Goal: Task Accomplishment & Management: Complete application form

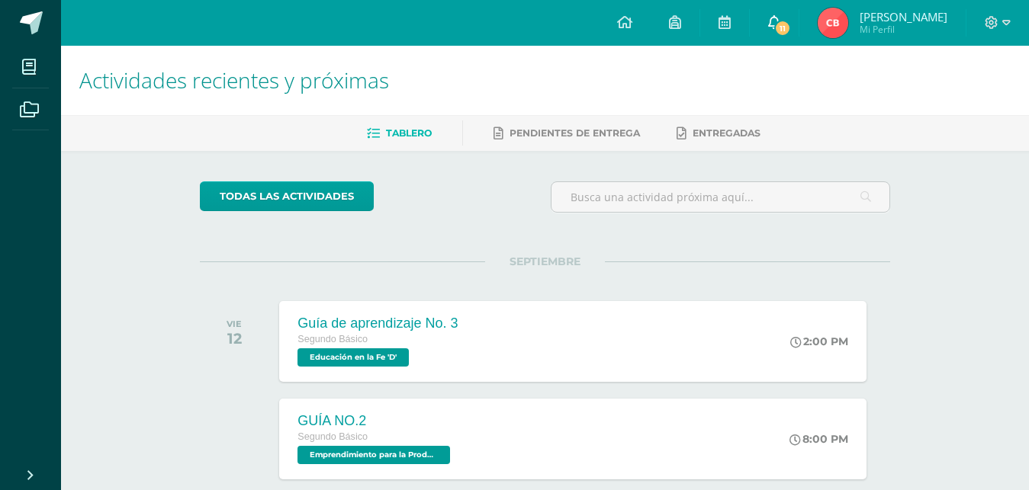
click at [775, 30] on span at bounding box center [774, 22] width 12 height 17
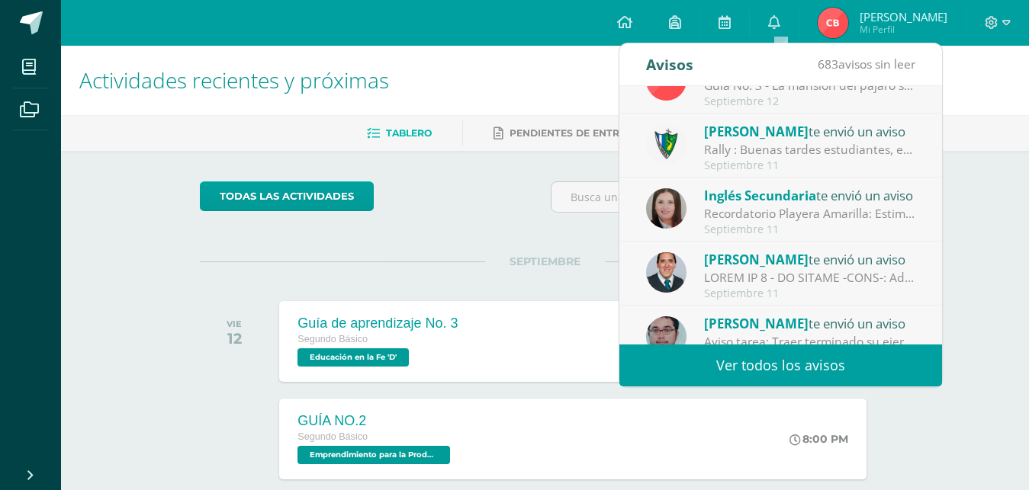
scroll to position [254, 0]
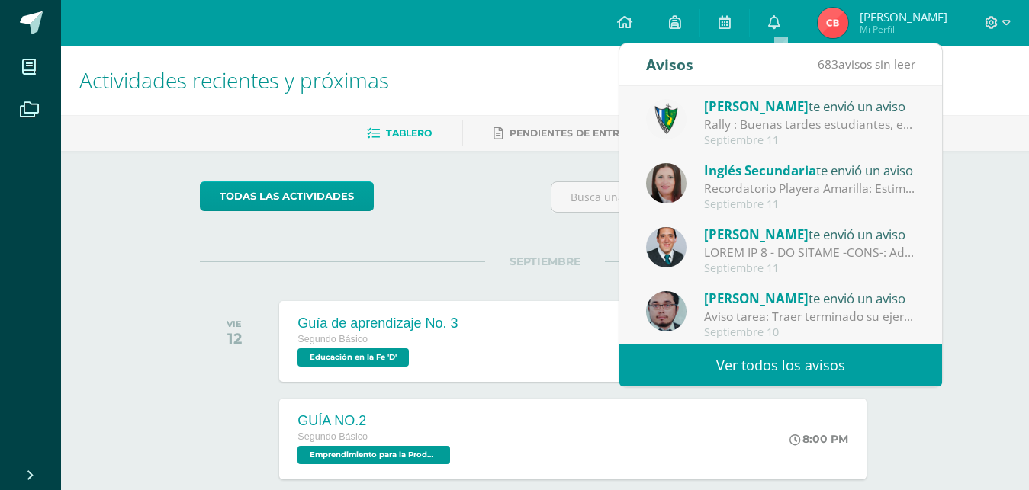
click at [735, 297] on span "[PERSON_NAME]" at bounding box center [756, 299] width 104 height 18
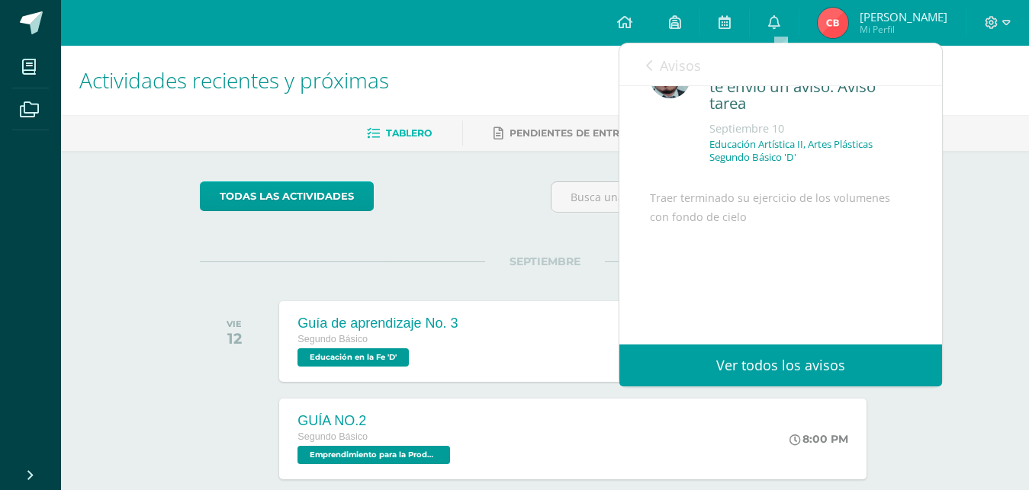
scroll to position [94, 0]
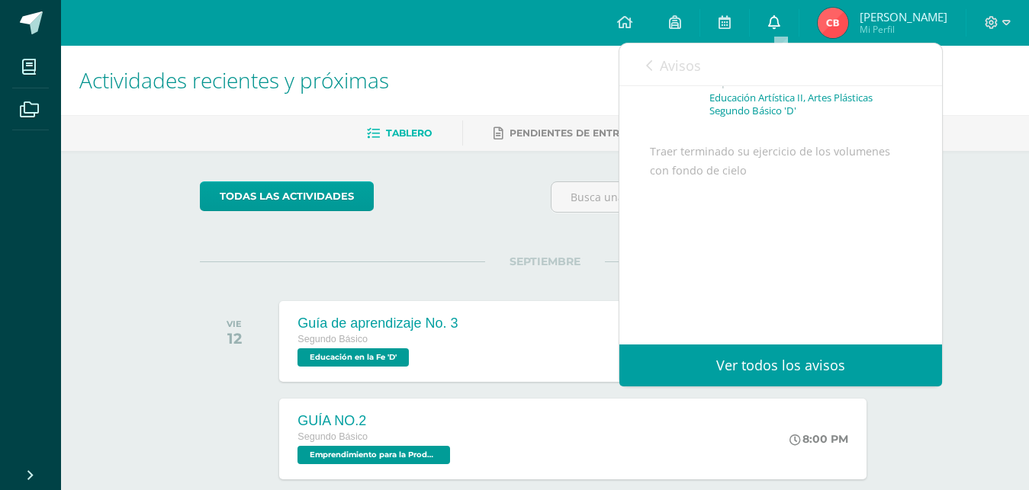
click at [791, 24] on link "0" at bounding box center [774, 23] width 49 height 46
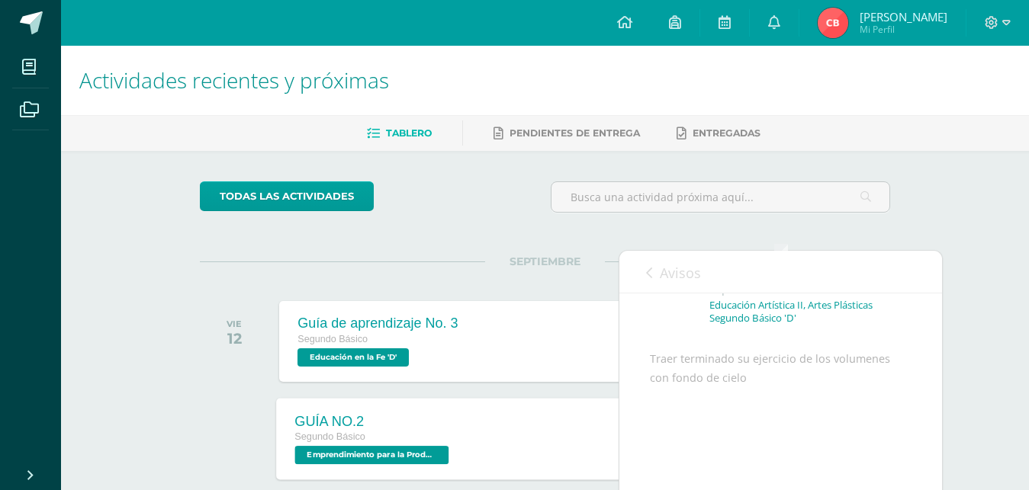
scroll to position [233, 0]
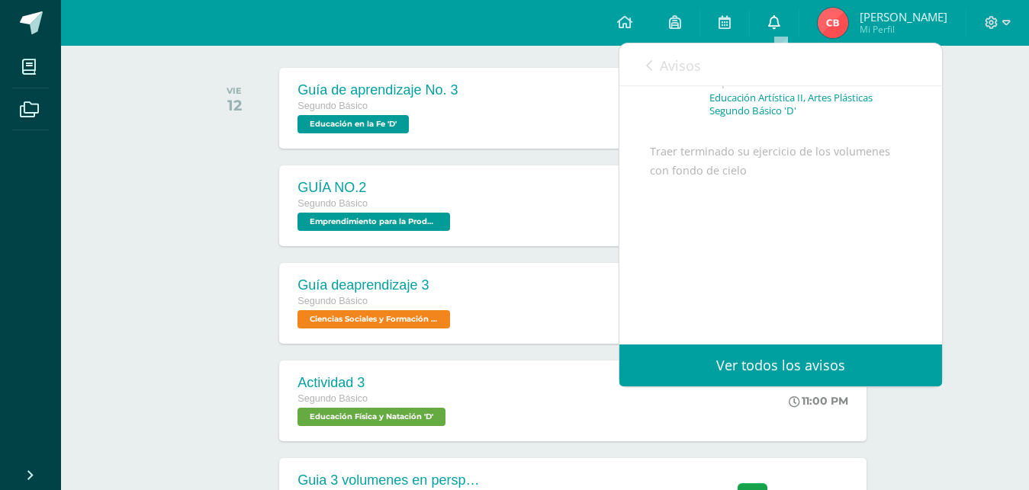
click at [770, 19] on link "0" at bounding box center [774, 23] width 49 height 46
click at [779, 21] on icon at bounding box center [774, 22] width 12 height 14
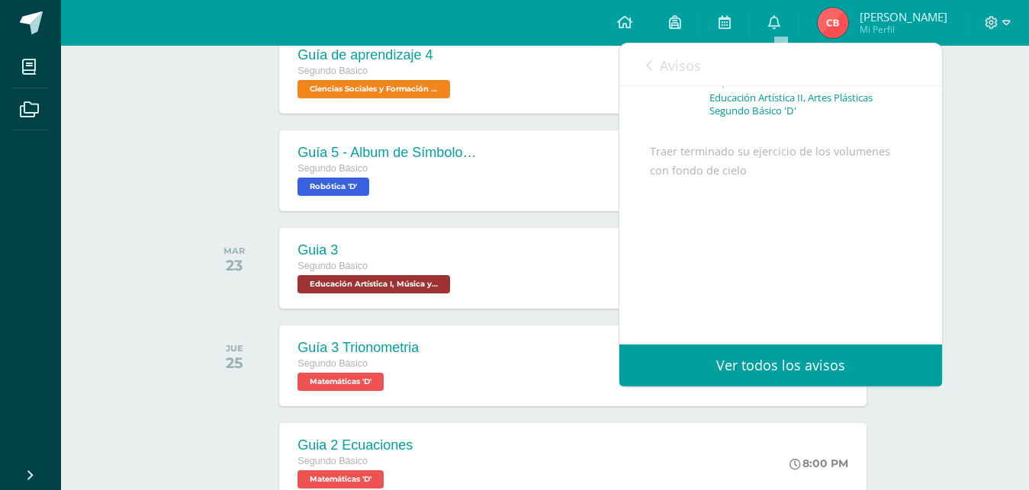
scroll to position [933, 0]
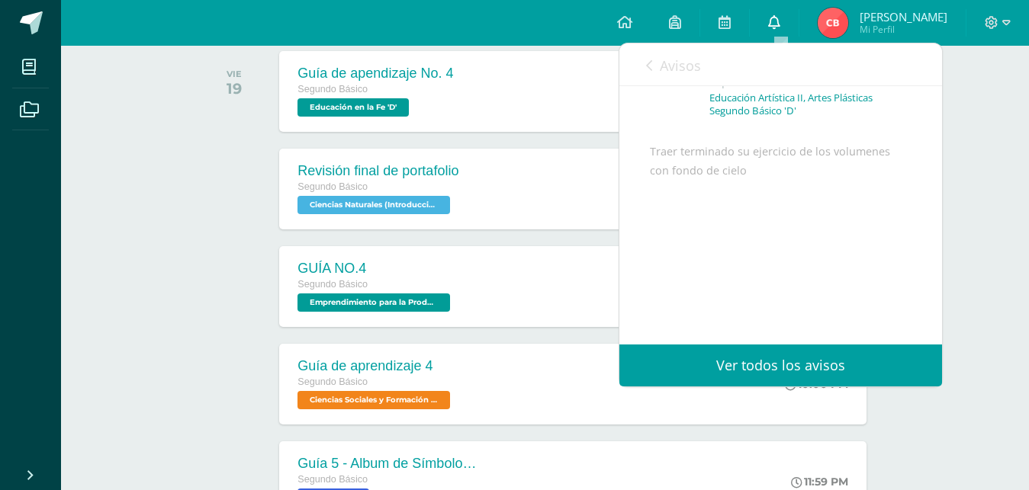
click at [772, 25] on link "0" at bounding box center [774, 23] width 49 height 46
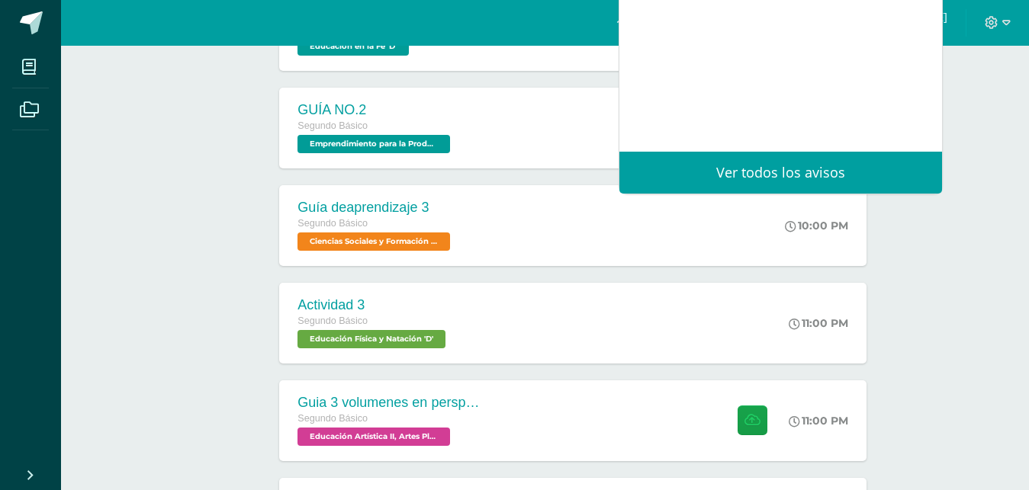
scroll to position [0, 0]
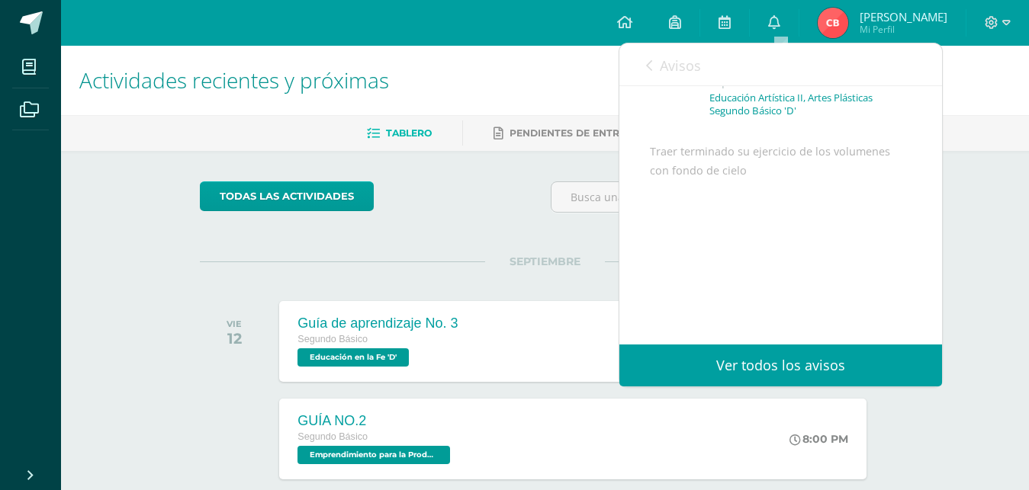
click at [649, 72] on icon at bounding box center [649, 65] width 6 height 12
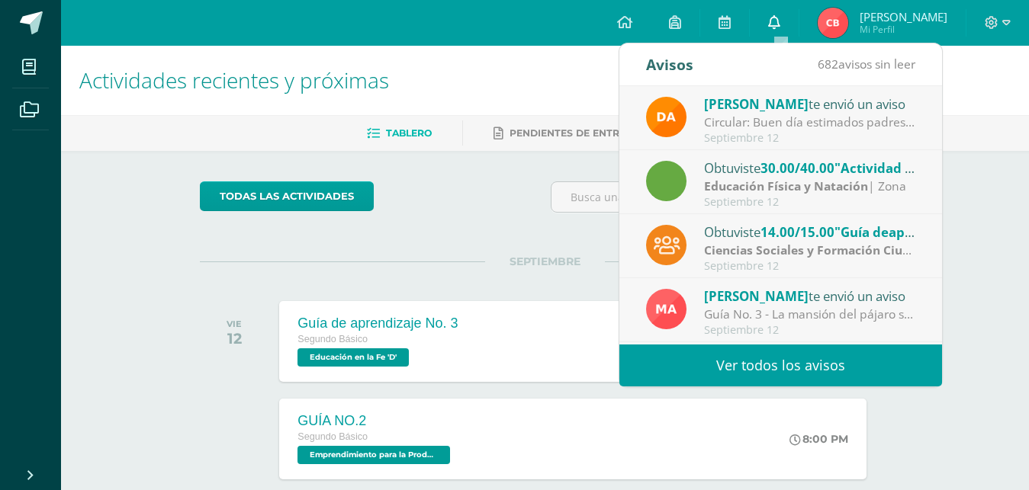
drag, startPoint x: 804, startPoint y: 18, endPoint x: 794, endPoint y: 18, distance: 10.7
click at [798, 18] on link "0" at bounding box center [774, 23] width 49 height 46
click at [426, 133] on span "Tablero" at bounding box center [409, 132] width 46 height 11
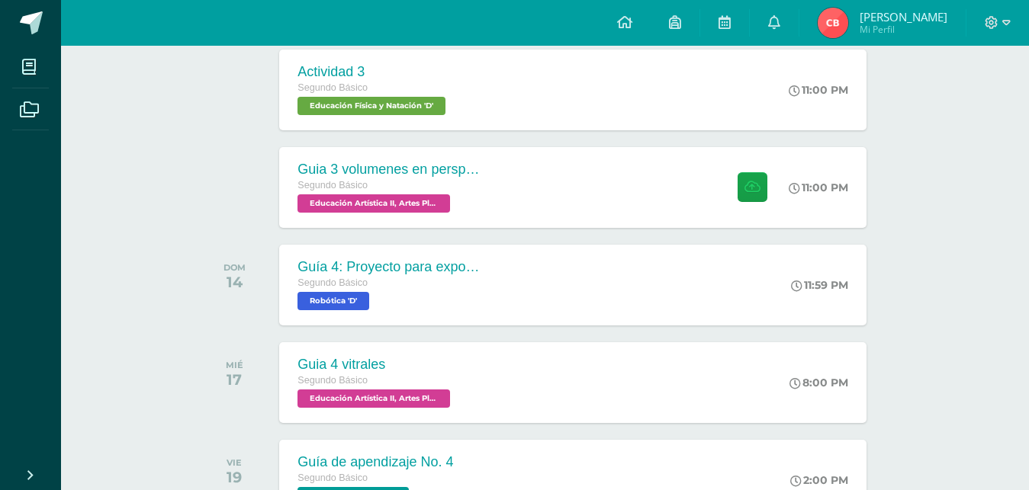
scroll to position [477, 0]
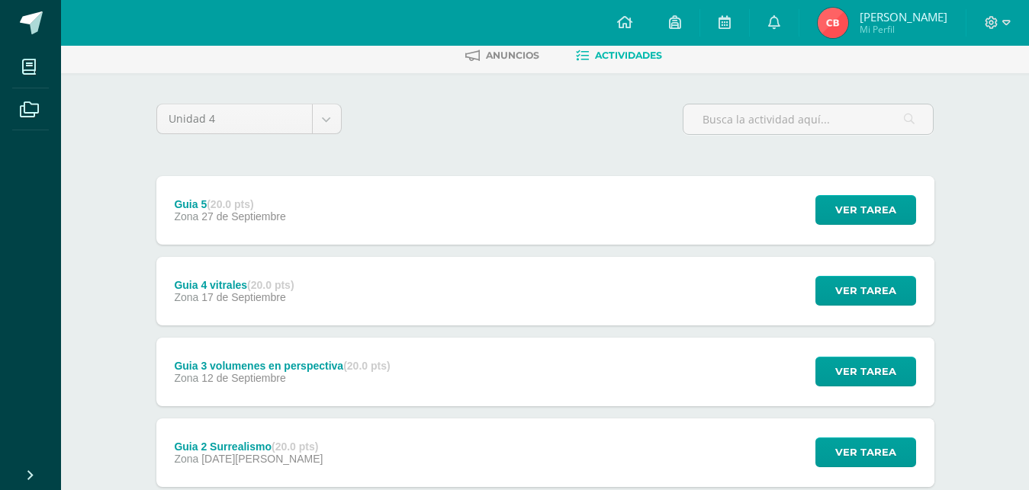
scroll to position [156, 0]
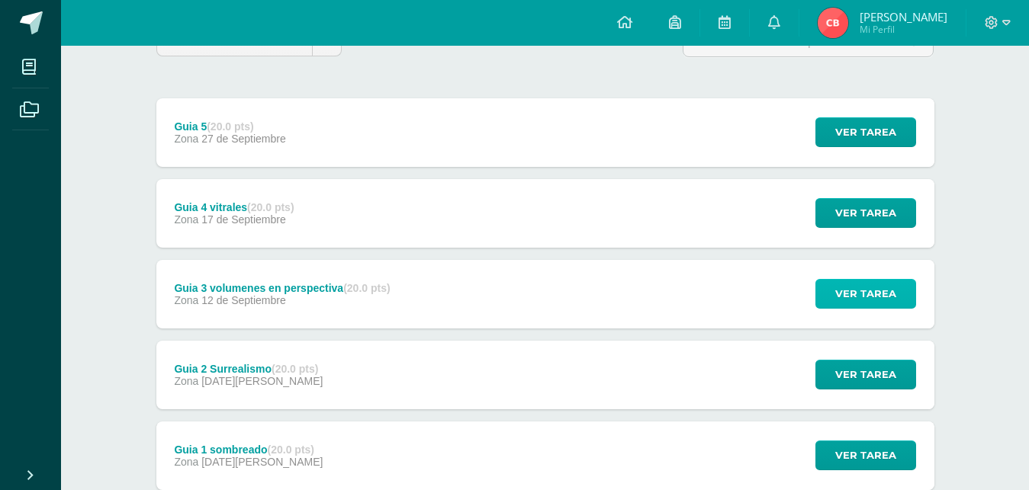
click at [868, 280] on span "Ver tarea" at bounding box center [865, 294] width 61 height 28
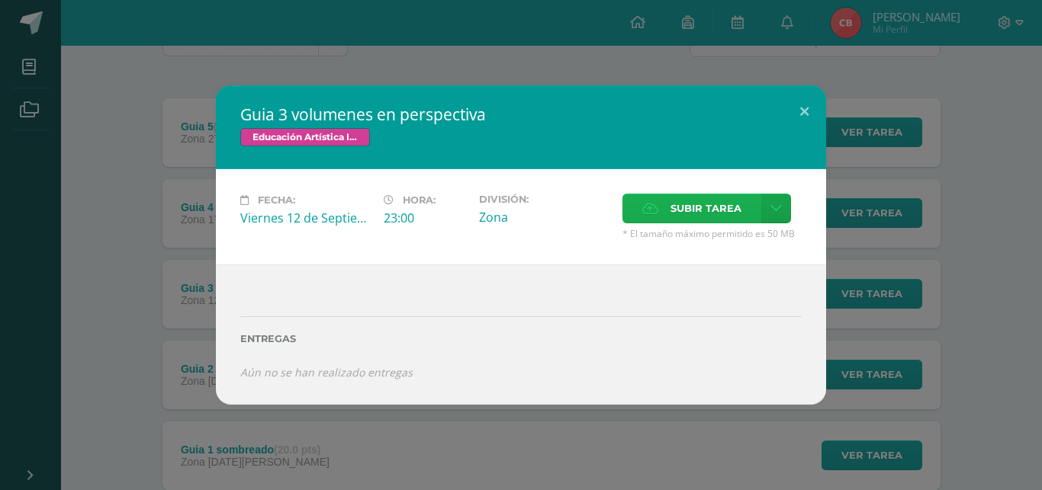
click at [688, 223] on span "Subir tarea" at bounding box center [705, 208] width 71 height 28
click at [0, 0] on input "Subir tarea" at bounding box center [0, 0] width 0 height 0
click at [680, 223] on span "Subir tarea" at bounding box center [705, 208] width 71 height 28
click at [0, 0] on input "Subir tarea" at bounding box center [0, 0] width 0 height 0
click at [736, 223] on span "Subir tarea" at bounding box center [705, 208] width 71 height 28
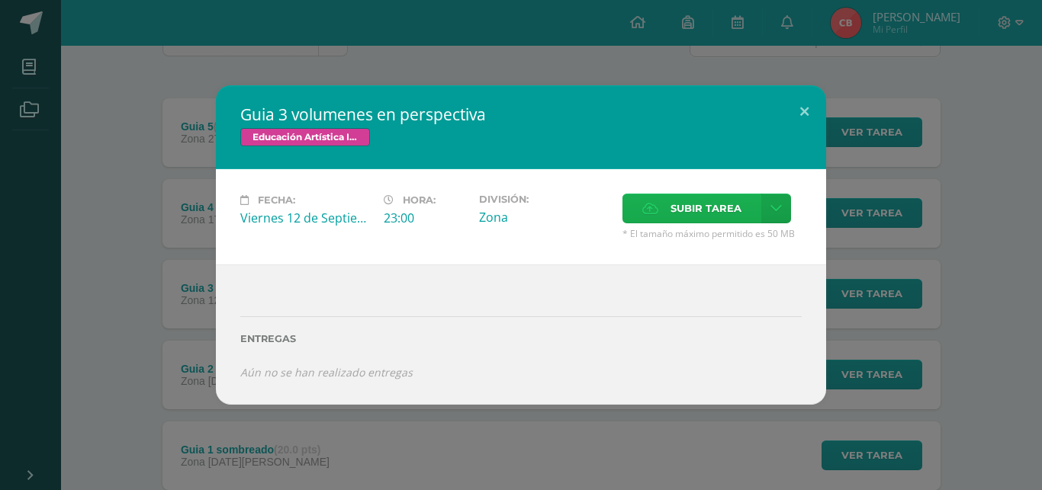
click at [0, 0] on input "Subir tarea" at bounding box center [0, 0] width 0 height 0
click at [808, 126] on button at bounding box center [803, 111] width 43 height 52
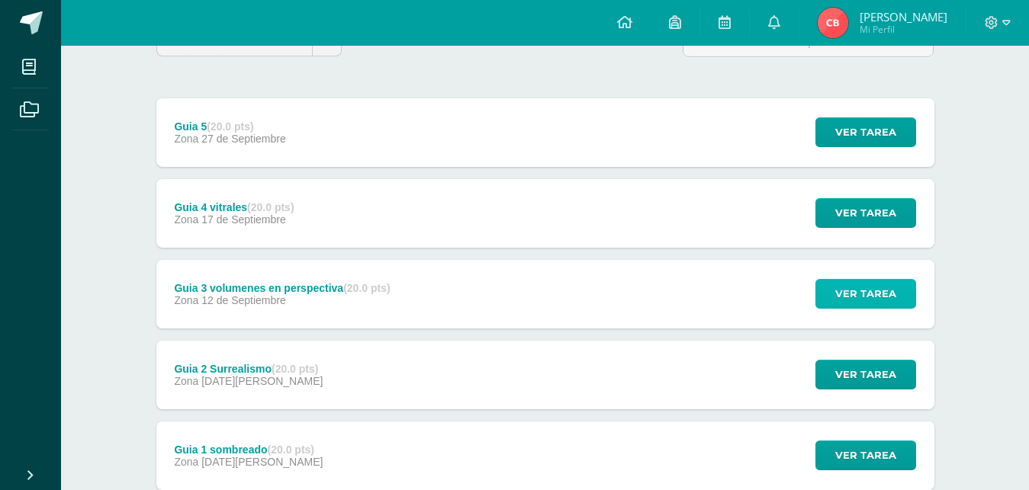
click at [857, 280] on span "Ver tarea" at bounding box center [865, 294] width 61 height 28
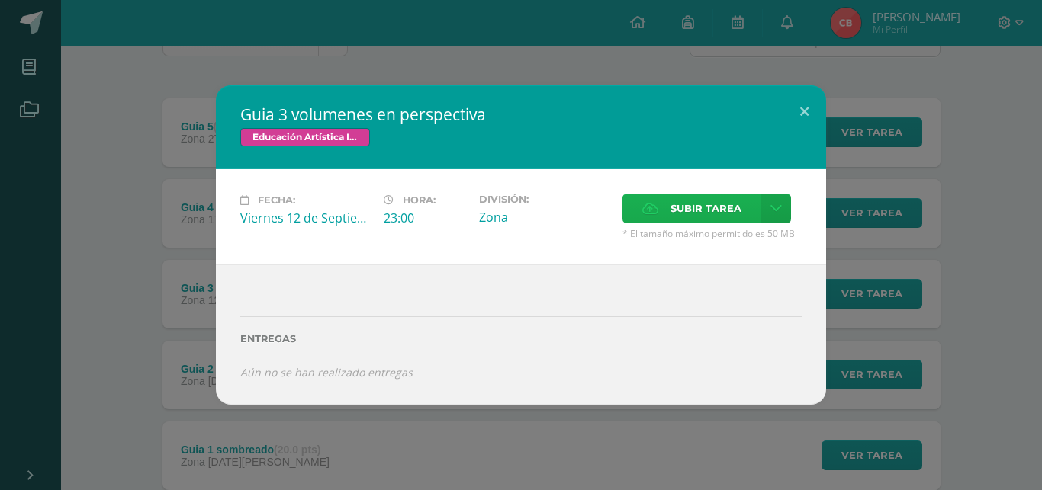
click at [701, 223] on span "Subir tarea" at bounding box center [705, 208] width 71 height 28
click at [0, 0] on input "Subir tarea" at bounding box center [0, 0] width 0 height 0
click at [718, 223] on span "Subir tarea" at bounding box center [705, 208] width 71 height 28
click at [0, 0] on input "Subir tarea" at bounding box center [0, 0] width 0 height 0
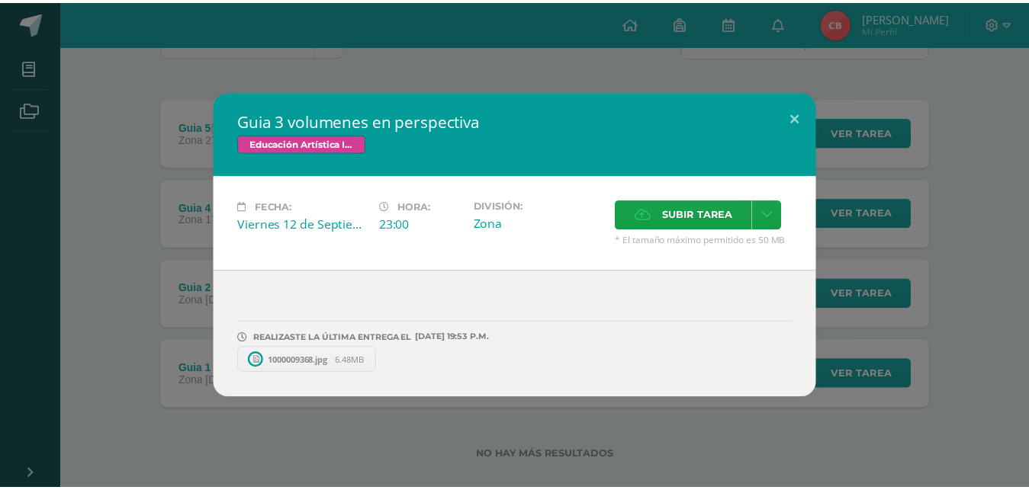
scroll to position [117, 0]
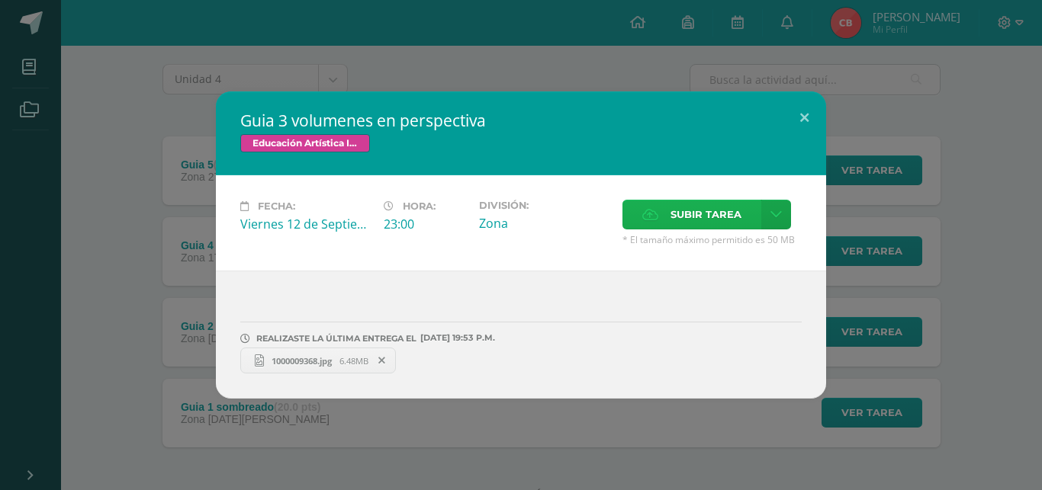
click at [692, 210] on span "Subir tarea" at bounding box center [705, 215] width 71 height 28
click at [0, 0] on input "Subir tarea" at bounding box center [0, 0] width 0 height 0
click at [803, 116] on button at bounding box center [803, 117] width 43 height 52
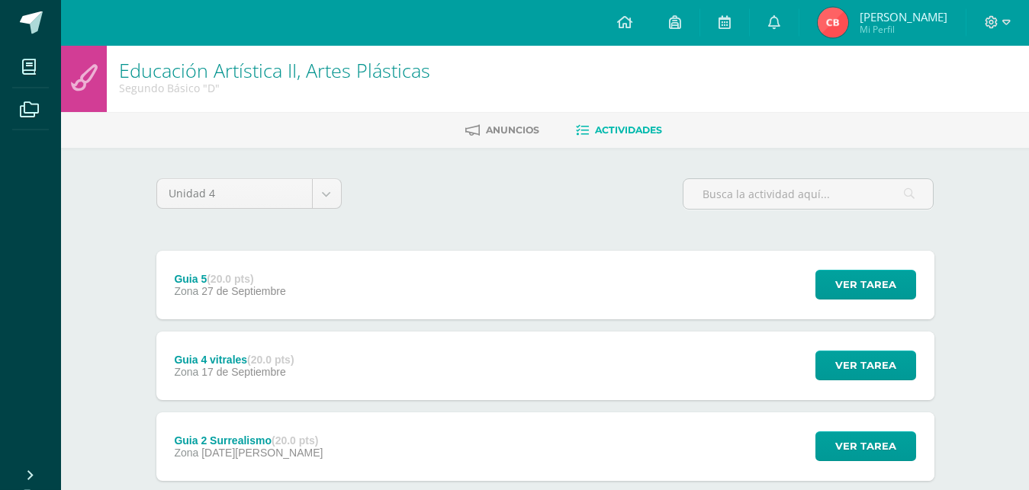
scroll to position [0, 0]
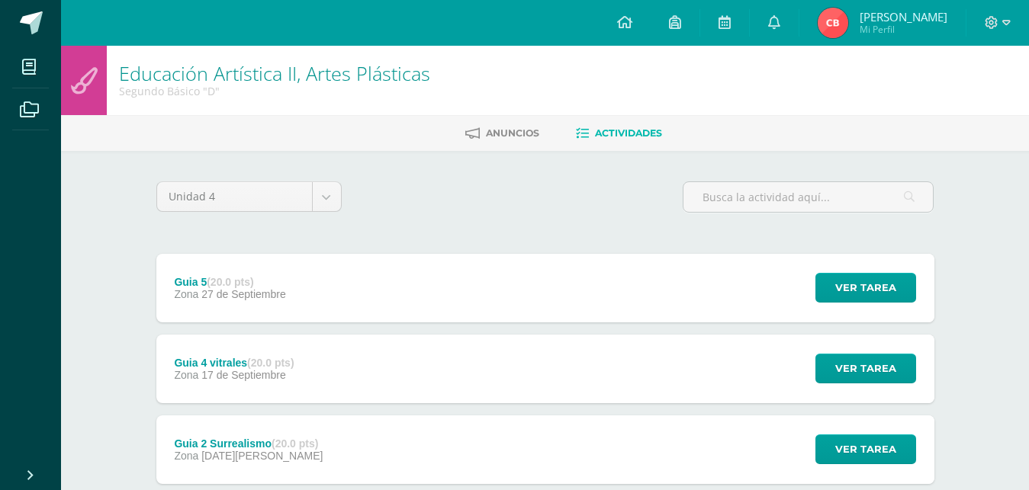
click at [1010, 18] on icon at bounding box center [1006, 23] width 8 height 14
